Goal: Information Seeking & Learning: Learn about a topic

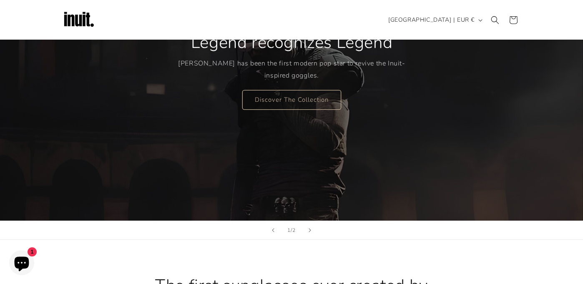
scroll to position [127, 0]
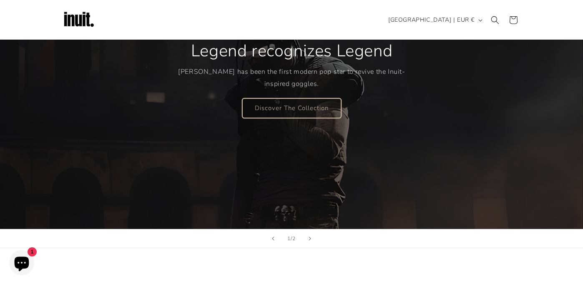
click at [295, 109] on link "Discover The Collection" at bounding box center [291, 108] width 99 height 20
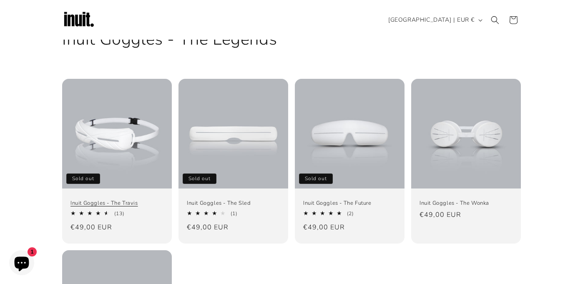
scroll to position [37, 0]
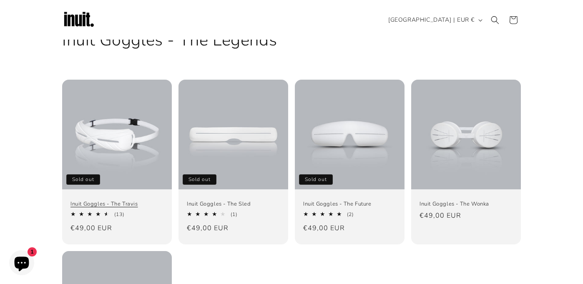
click at [102, 201] on link "Inuit Goggles - The Travis" at bounding box center [116, 204] width 93 height 7
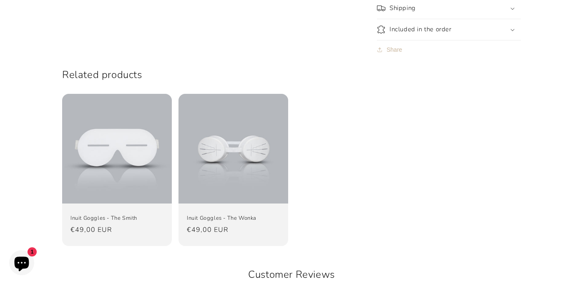
scroll to position [766, 0]
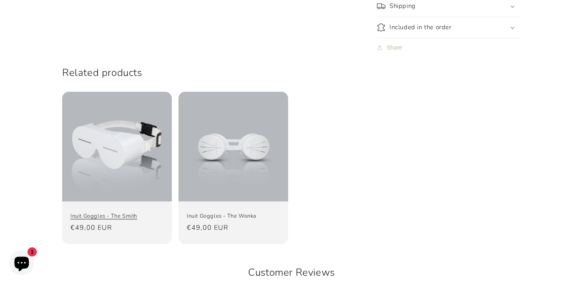
click at [149, 213] on link "Inuit Goggles - The Smith" at bounding box center [116, 216] width 93 height 7
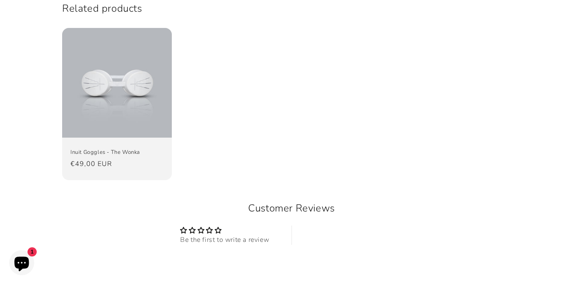
scroll to position [808, 0]
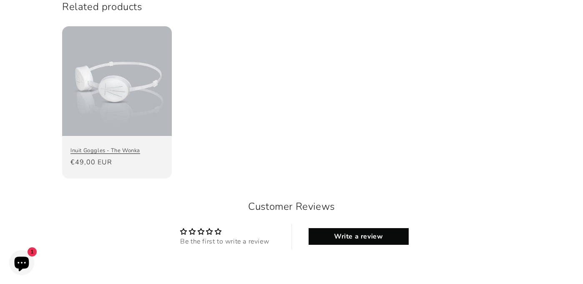
click at [147, 147] on link "Inuit Goggles - The Wonka" at bounding box center [116, 150] width 93 height 7
